Goal: Find specific page/section: Find specific page/section

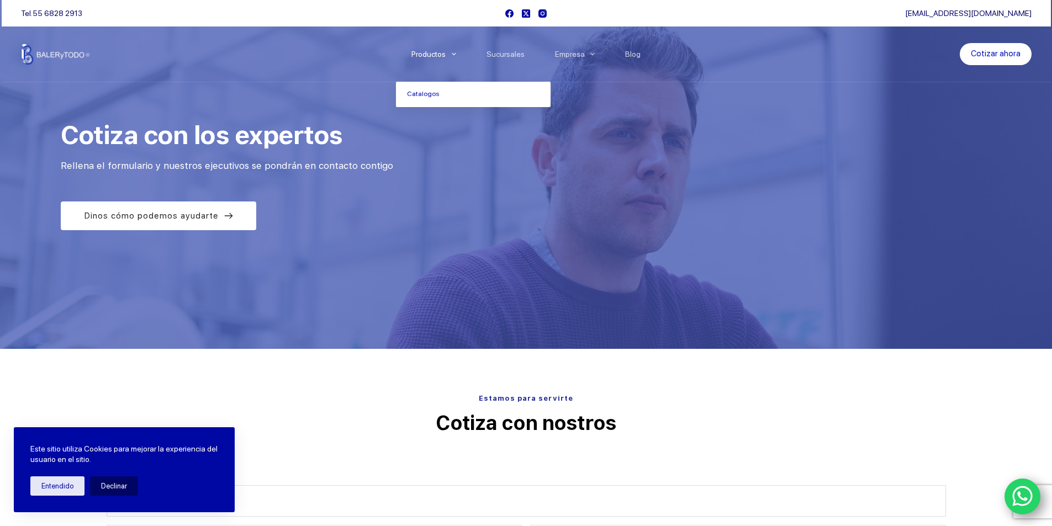
click at [454, 53] on icon "Menu Principal" at bounding box center [454, 54] width 4 height 4
click at [432, 96] on link "Catalogos" at bounding box center [473, 94] width 155 height 25
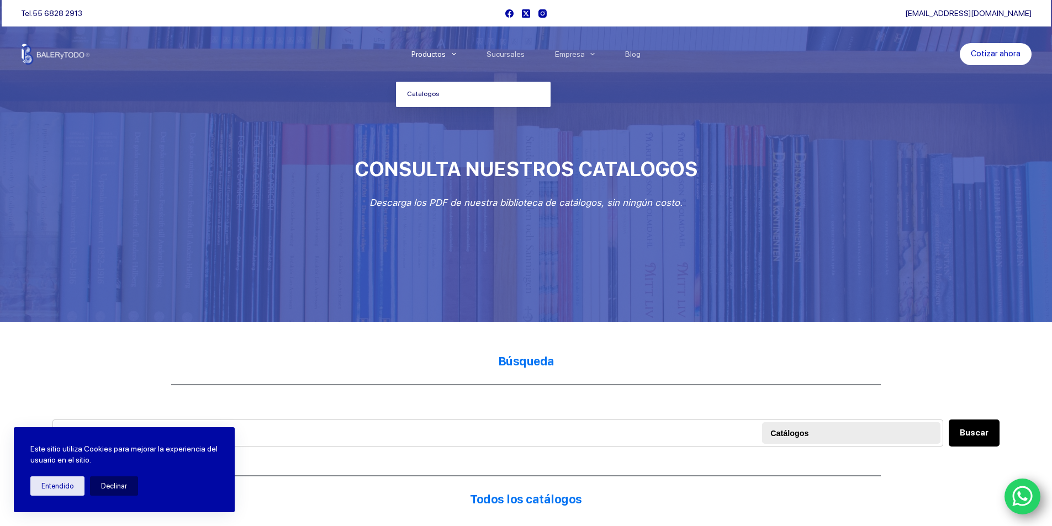
click at [456, 53] on icon "Menu Principal" at bounding box center [454, 54] width 4 height 4
click at [455, 54] on icon "Menu Principal" at bounding box center [454, 54] width 4 height 4
click at [429, 96] on link "Catalogos" at bounding box center [473, 94] width 155 height 25
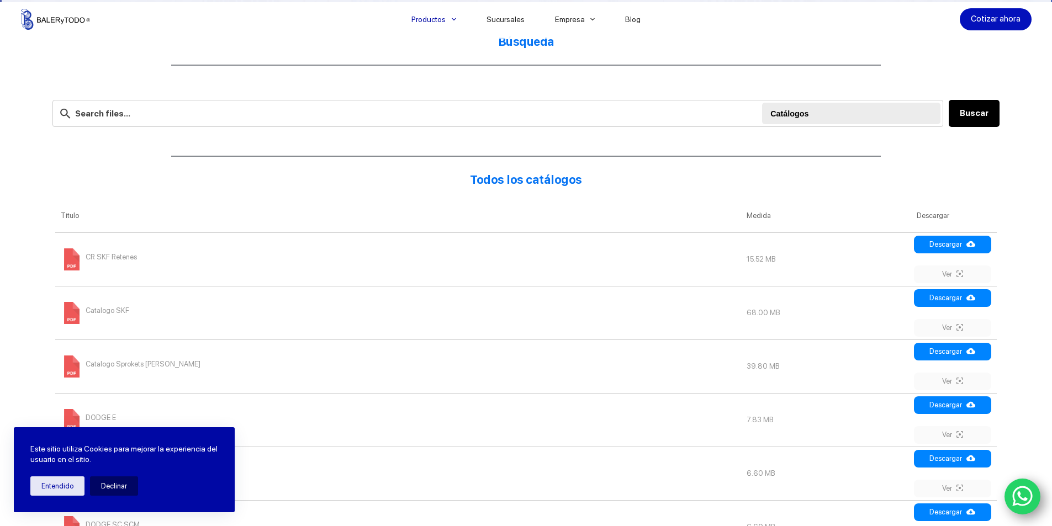
scroll to position [386, 0]
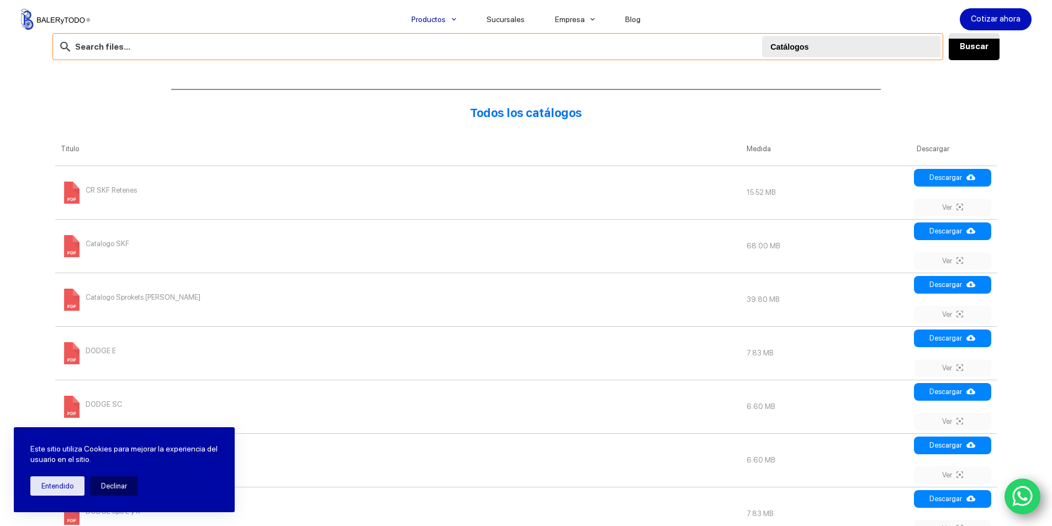
click at [167, 47] on input "text" at bounding box center [497, 46] width 890 height 27
type input "bandas v"
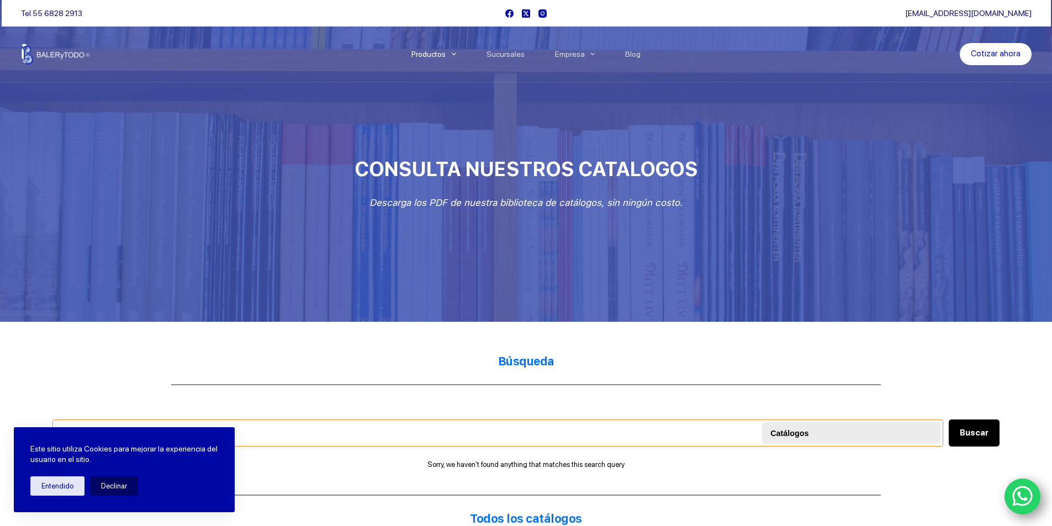
scroll to position [386, 0]
